Goal: Information Seeking & Learning: Learn about a topic

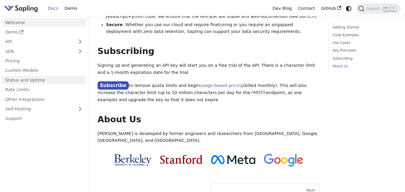
scroll to position [543, 0]
